Goal: Find specific page/section: Find specific page/section

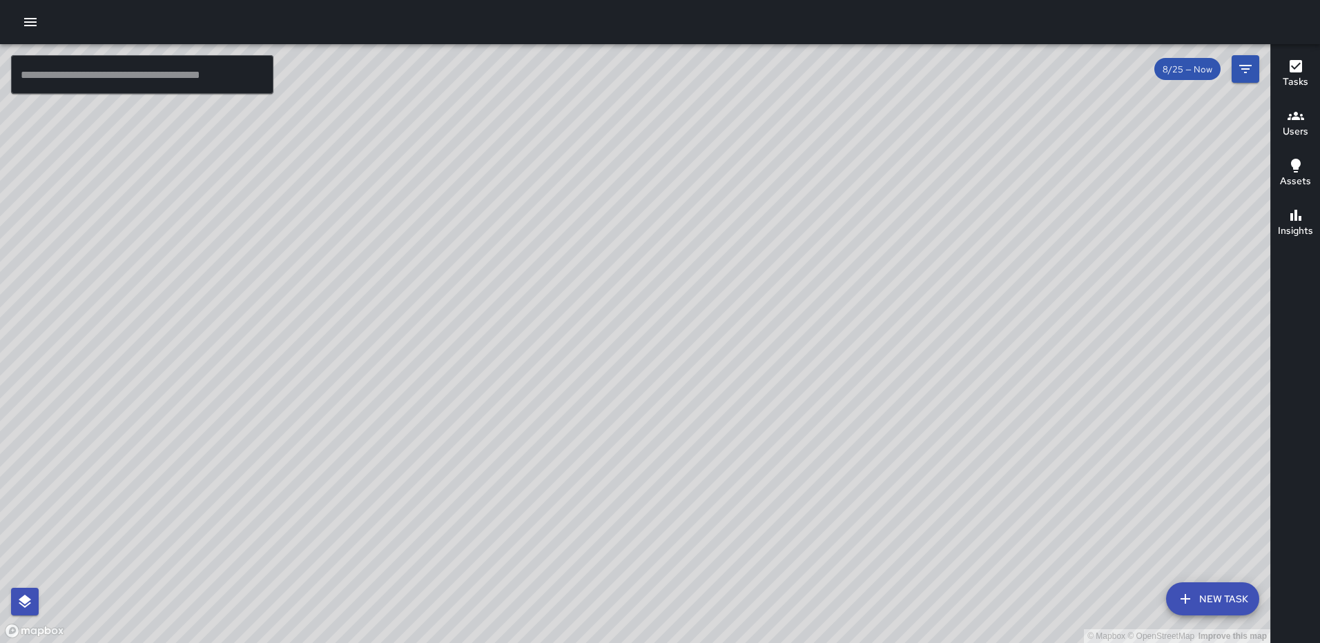
drag, startPoint x: 617, startPoint y: 490, endPoint x: 636, endPoint y: 413, distance: 78.9
click at [635, 419] on div "© Mapbox © OpenStreetMap Improve this map" at bounding box center [635, 343] width 1270 height 599
click at [1291, 71] on icon "button" at bounding box center [1296, 66] width 12 height 12
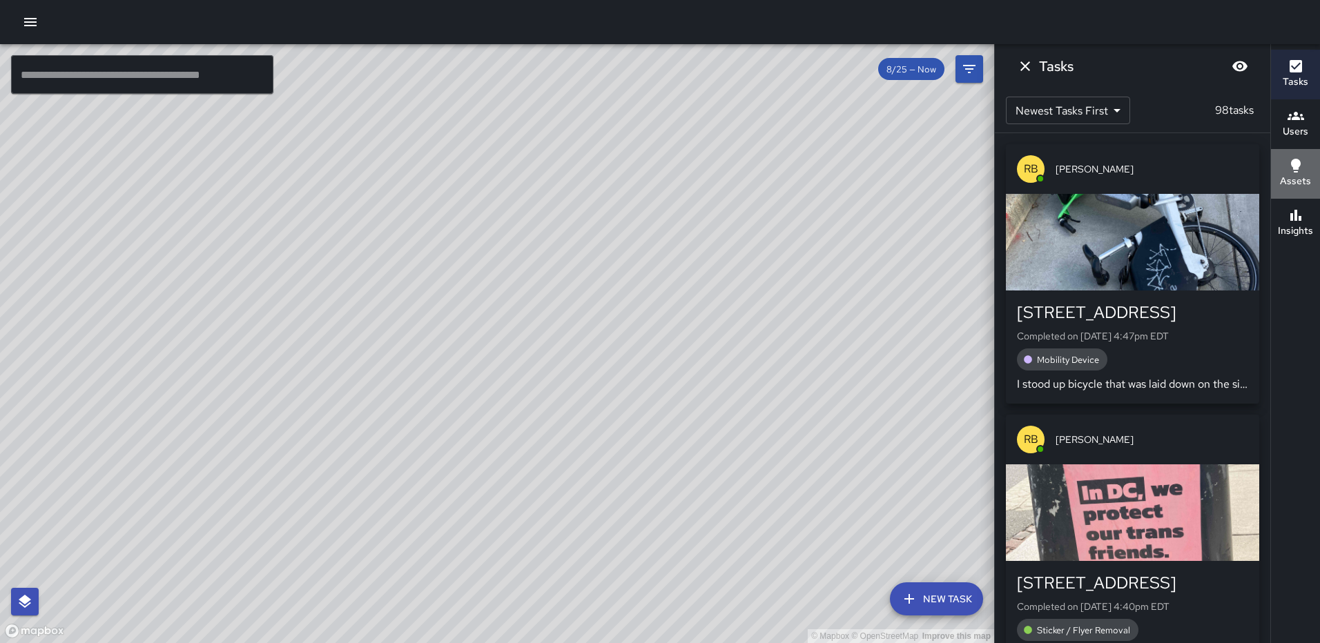
click at [1299, 170] on icon "button" at bounding box center [1296, 165] width 17 height 17
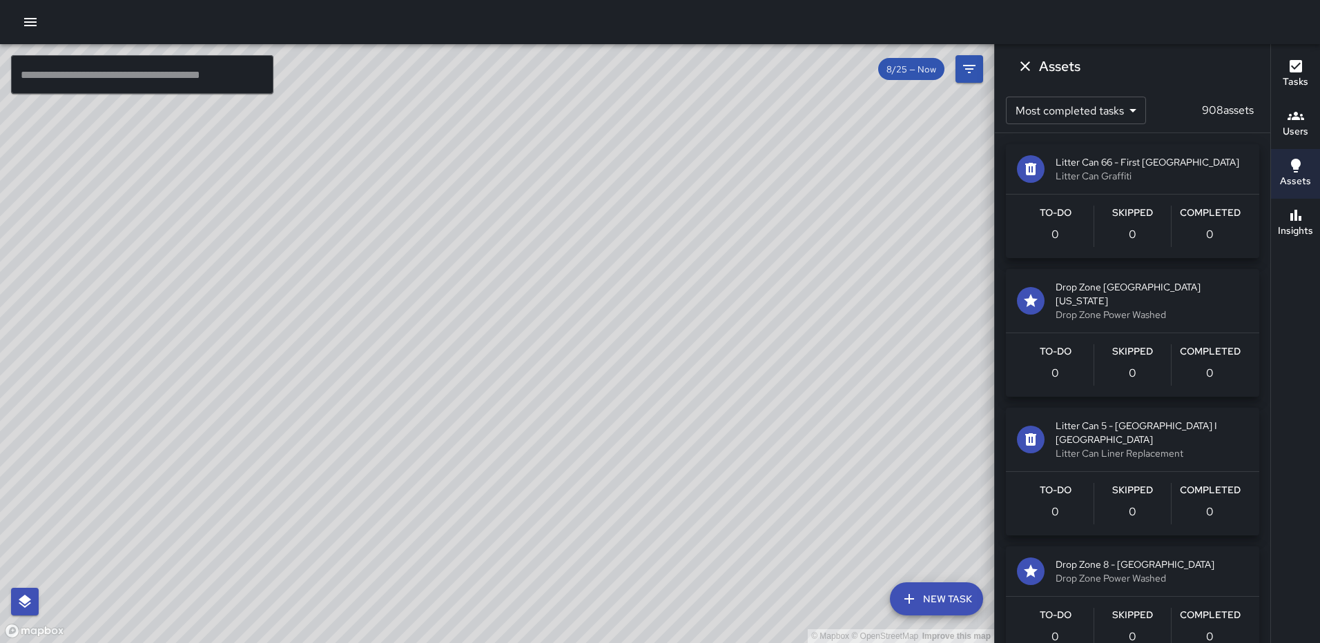
click at [1294, 215] on icon "button" at bounding box center [1296, 215] width 17 height 17
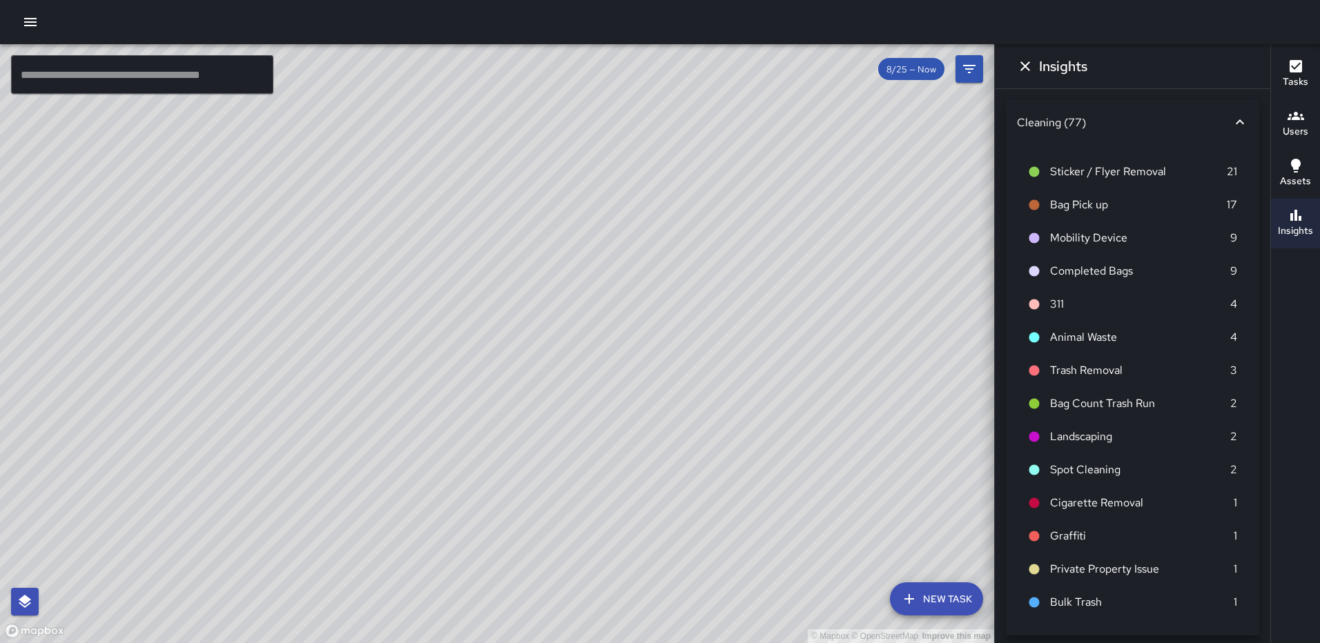
click at [1023, 65] on icon "Dismiss" at bounding box center [1025, 66] width 10 height 10
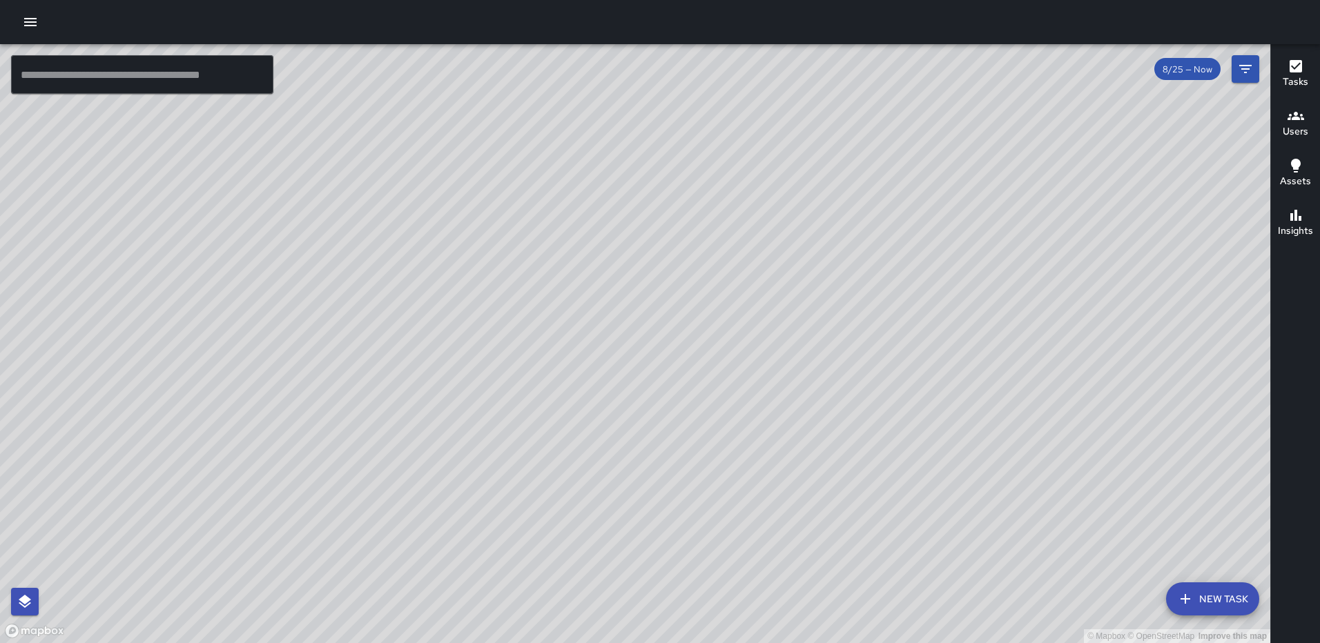
drag, startPoint x: 728, startPoint y: 401, endPoint x: 665, endPoint y: 530, distance: 143.0
click at [662, 561] on div "© Mapbox © OpenStreetMap Improve this map" at bounding box center [635, 343] width 1270 height 599
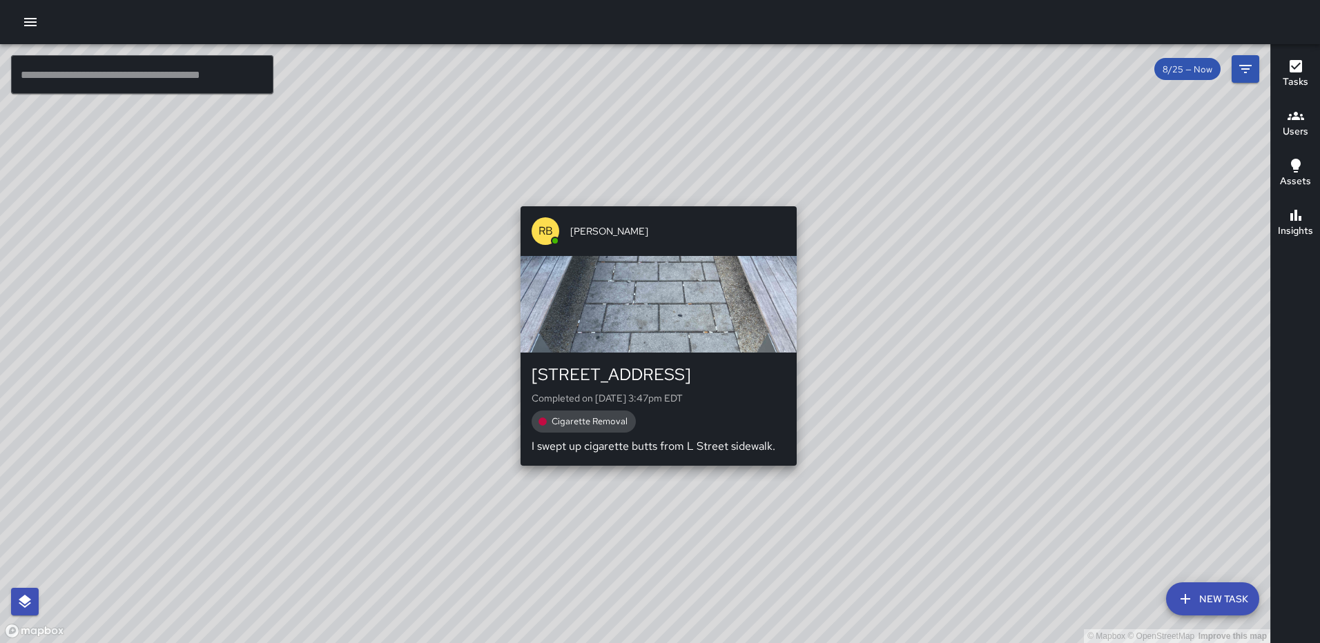
click at [652, 471] on div "RB Romario Bramwell 172 L Street Northeast Completed on 8/25/2025, 3:47pm EDT C…" at bounding box center [658, 336] width 287 height 271
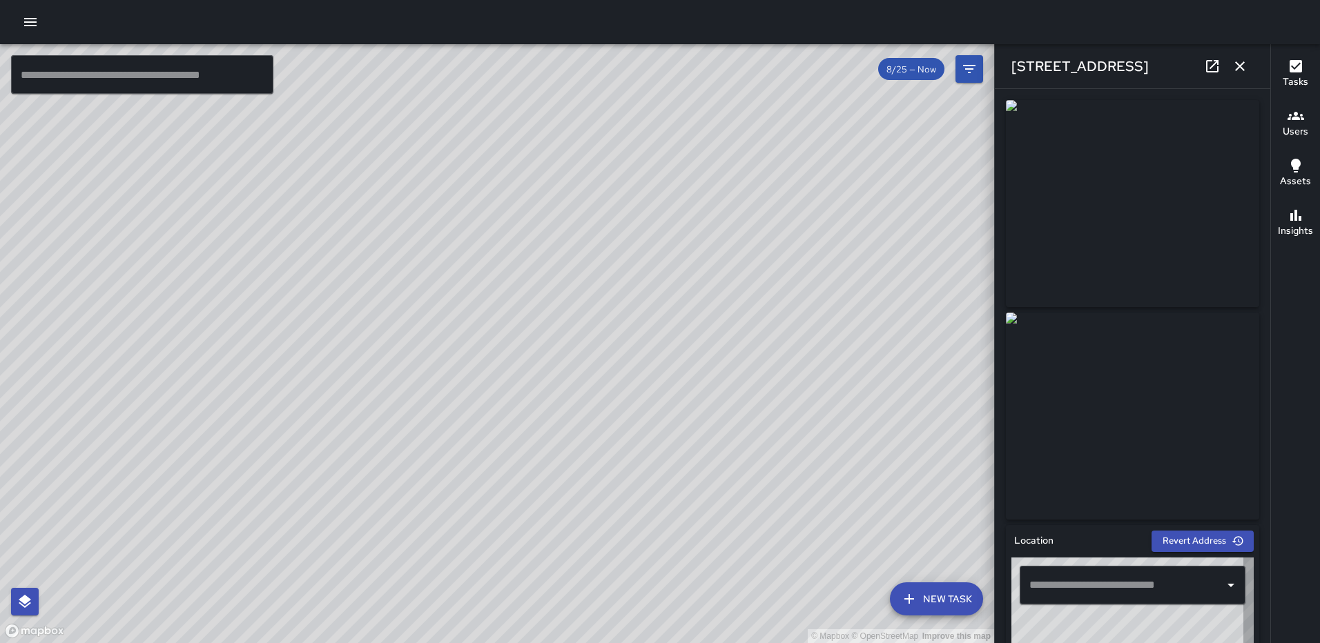
type input "**********"
click at [1239, 63] on icon "button" at bounding box center [1240, 66] width 17 height 17
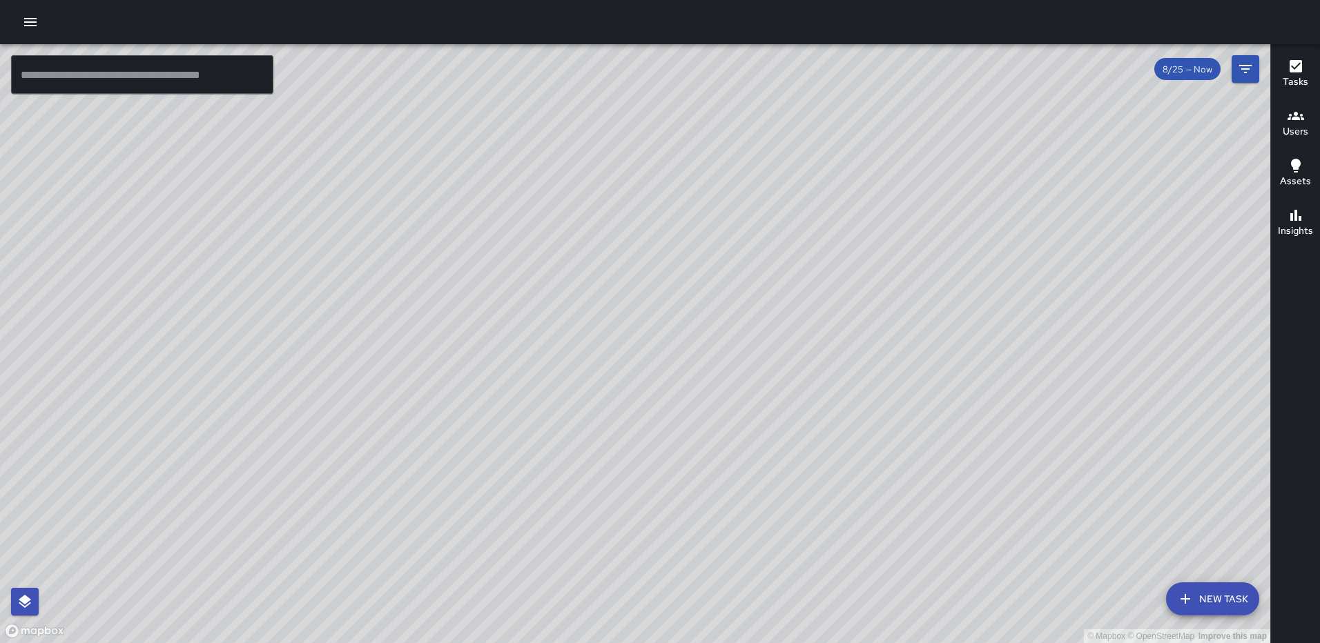
click at [501, 380] on div "© Mapbox © OpenStreetMap Improve this map AS Andre Smith 1050 First Street Nort…" at bounding box center [635, 343] width 1270 height 599
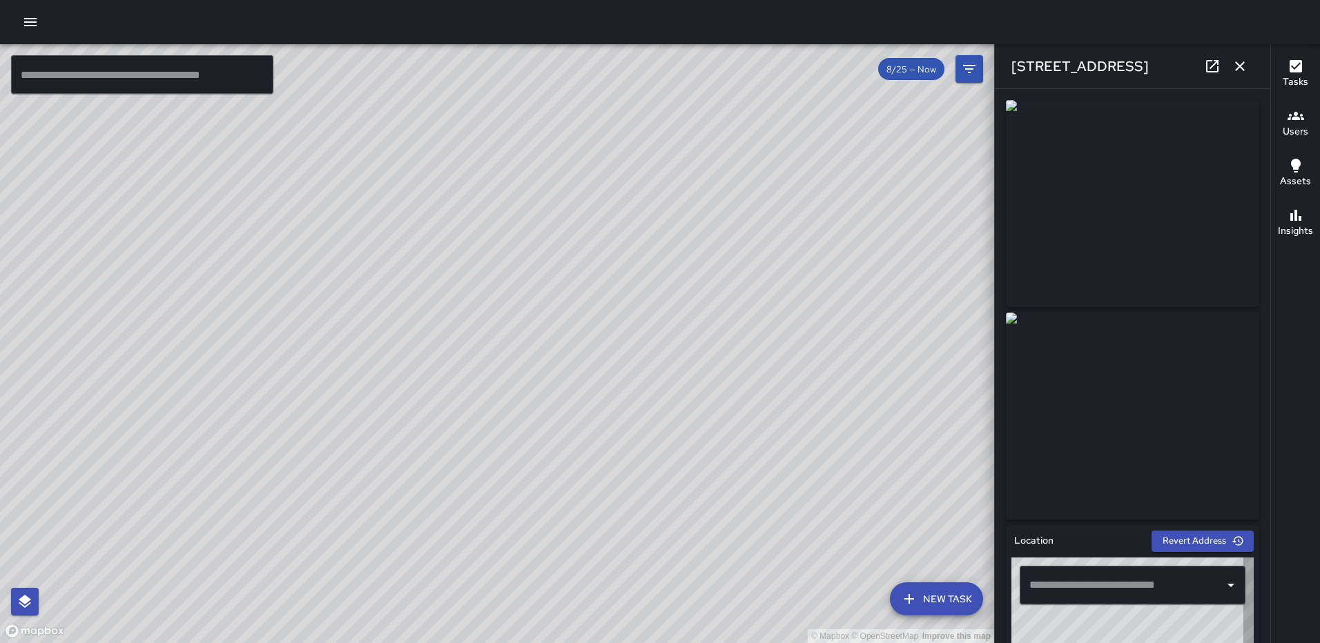
type input "**********"
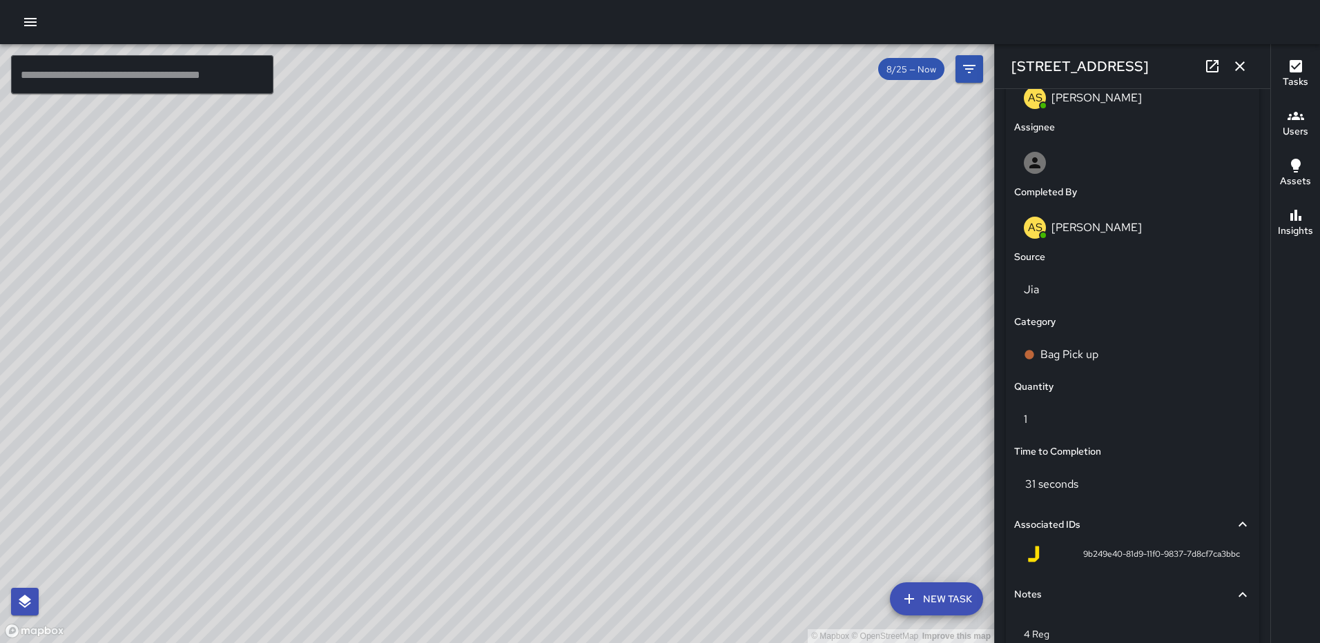
scroll to position [849, 0]
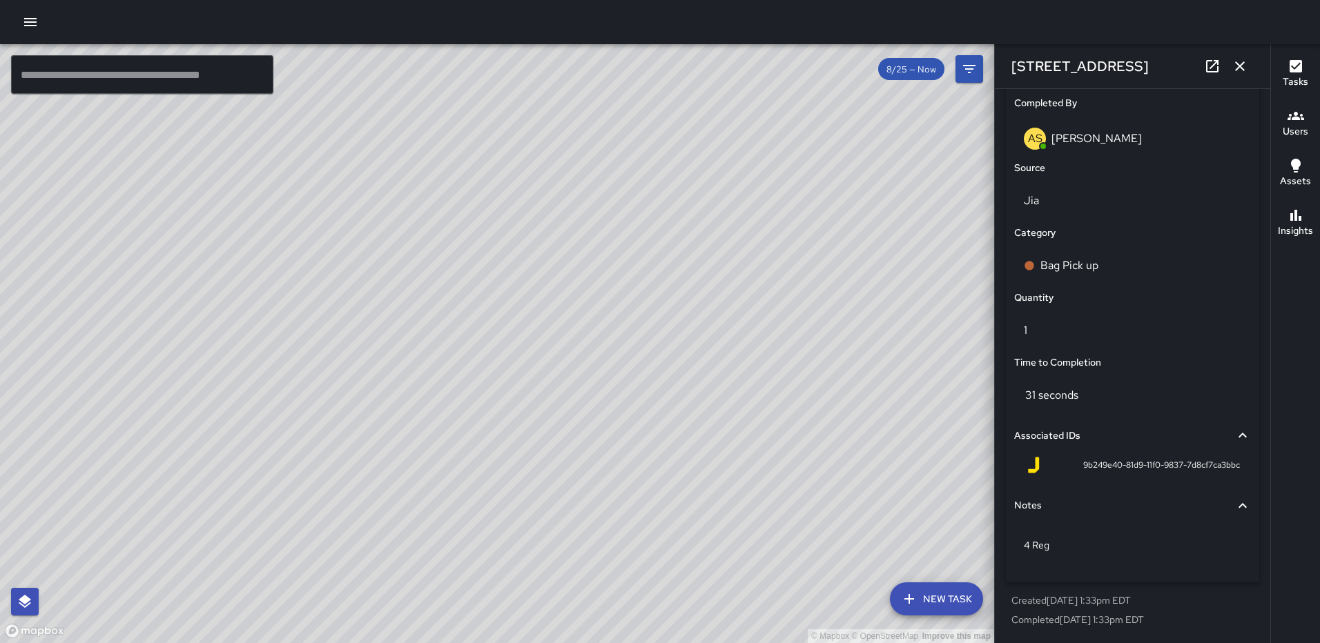
click at [1235, 59] on icon "button" at bounding box center [1240, 66] width 17 height 17
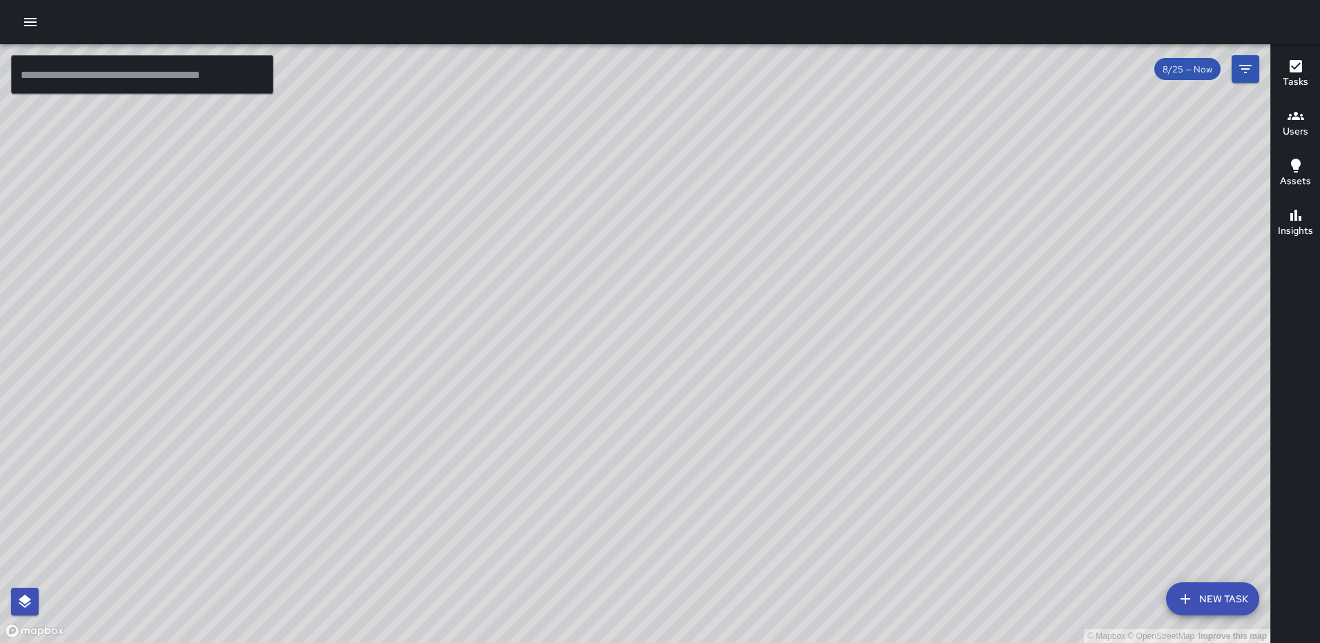
drag, startPoint x: 958, startPoint y: 275, endPoint x: 755, endPoint y: 494, distance: 298.5
click at [755, 497] on div "© Mapbox © OpenStreetMap Improve this map" at bounding box center [635, 343] width 1270 height 599
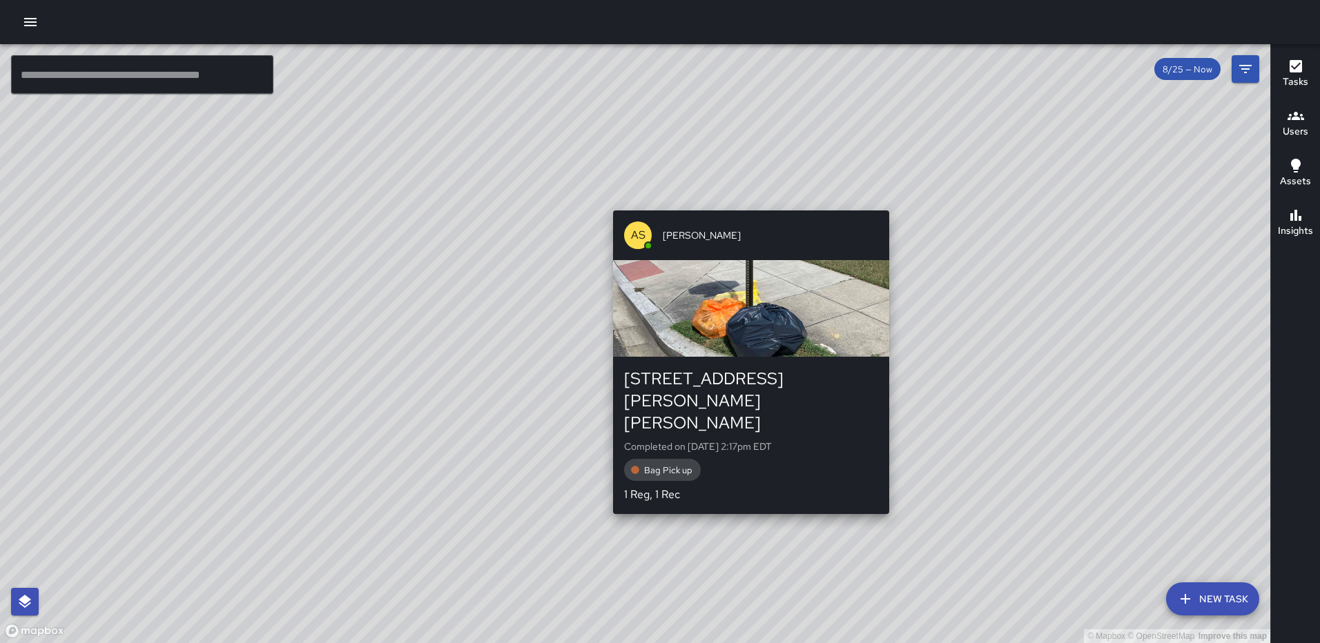
click at [746, 200] on div "© Mapbox © OpenStreetMap Improve this map AS Andre Smith 105 Harry Thomas Way N…" at bounding box center [635, 343] width 1270 height 599
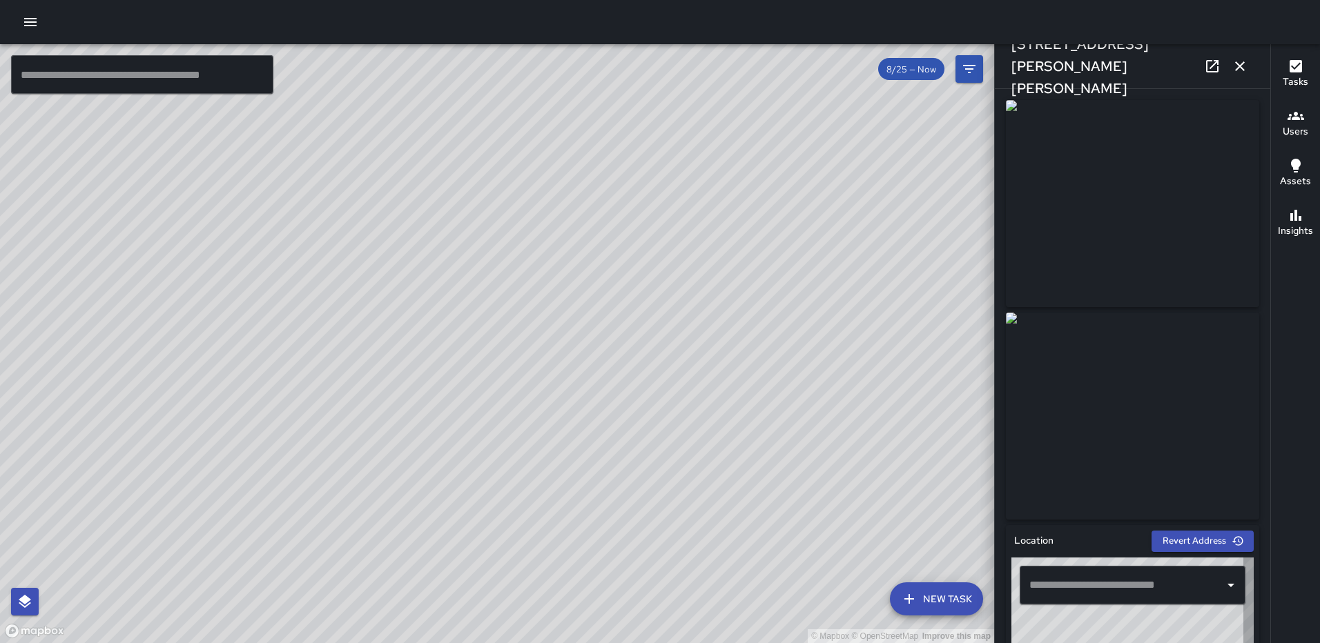
type input "**********"
click at [1243, 63] on icon "button" at bounding box center [1240, 66] width 10 height 10
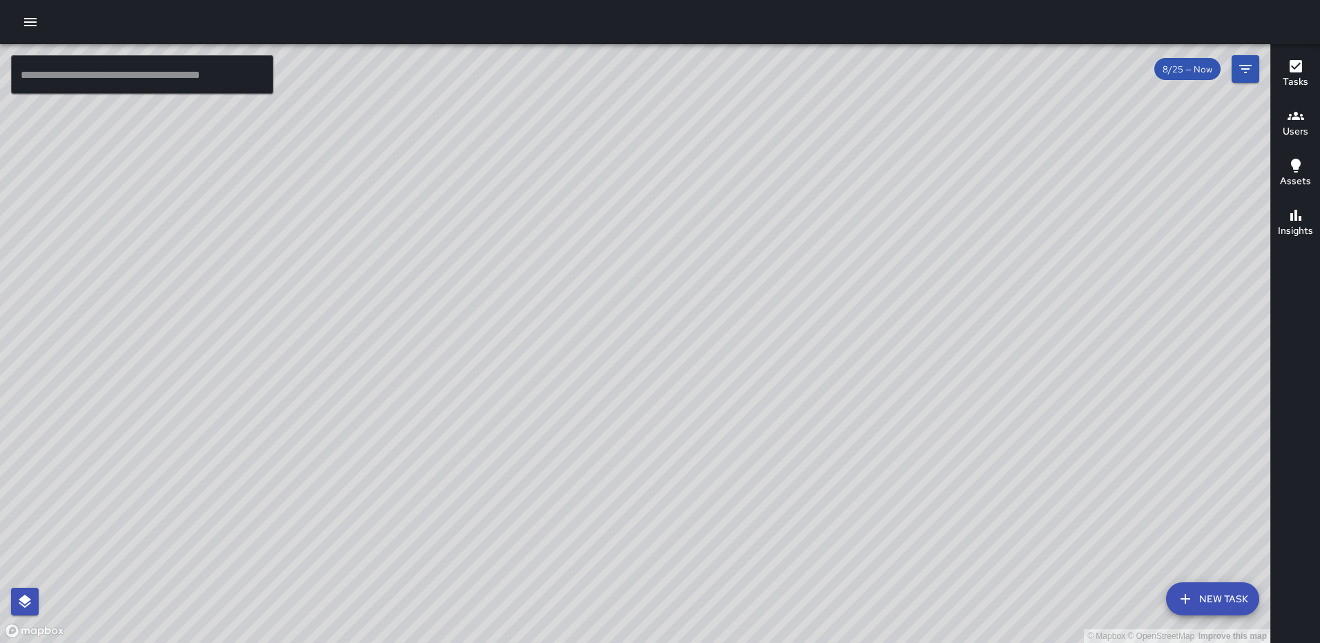
drag, startPoint x: 802, startPoint y: 396, endPoint x: 889, endPoint y: 139, distance: 271.6
click at [889, 139] on div "© Mapbox © OpenStreetMap Improve this map" at bounding box center [635, 343] width 1270 height 599
